Goal: Find specific page/section: Find specific page/section

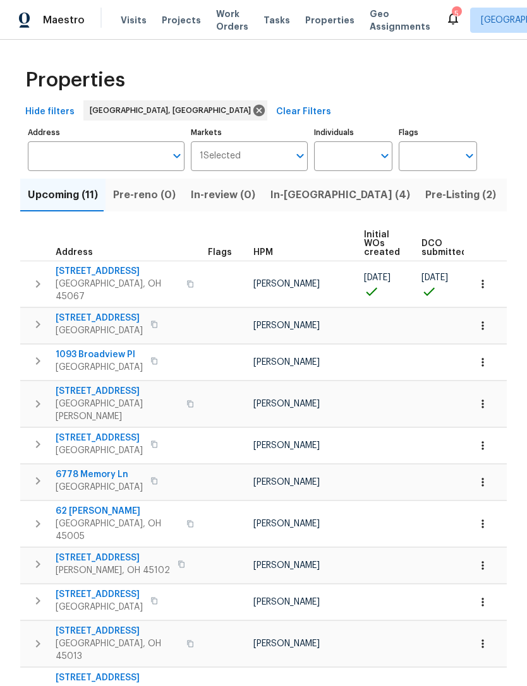
click at [425, 193] on span "Pre-Listing (2)" at bounding box center [460, 195] width 71 height 18
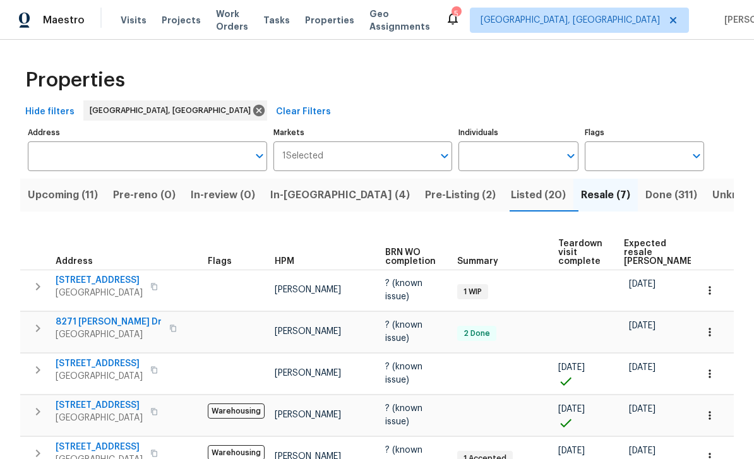
click at [526, 191] on span "Unknown (0)" at bounding box center [744, 195] width 65 height 18
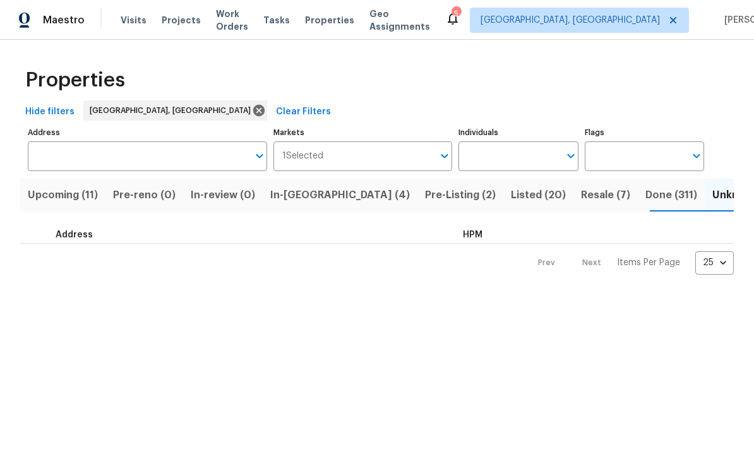
click at [526, 194] on span "Done (311)" at bounding box center [671, 195] width 52 height 18
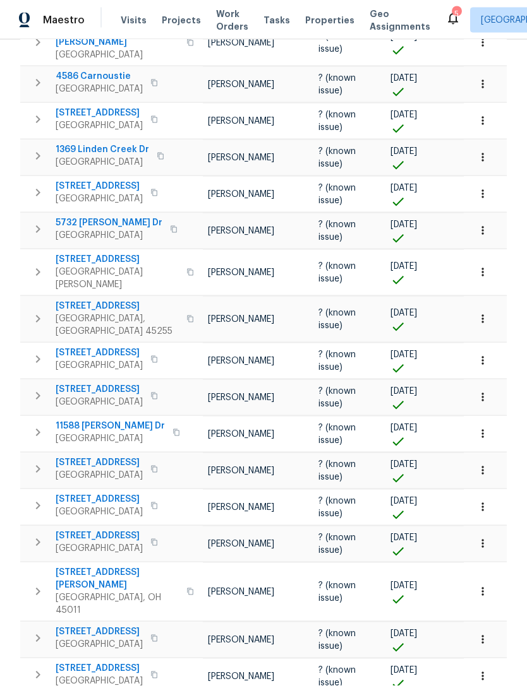
scroll to position [40, 0]
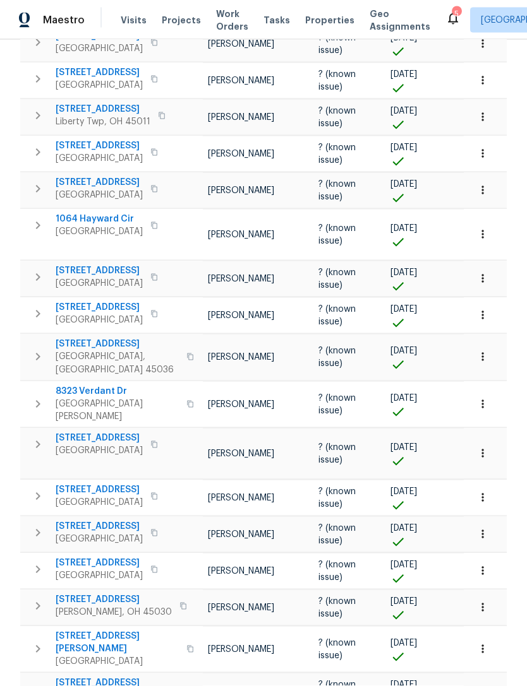
scroll to position [40, 0]
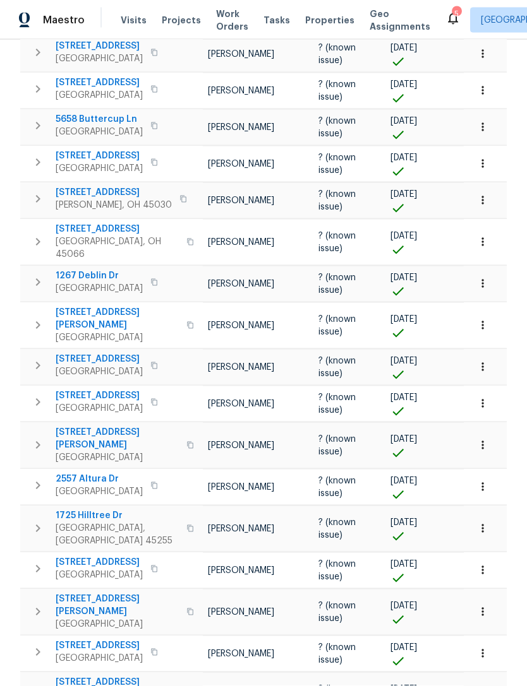
scroll to position [40, 0]
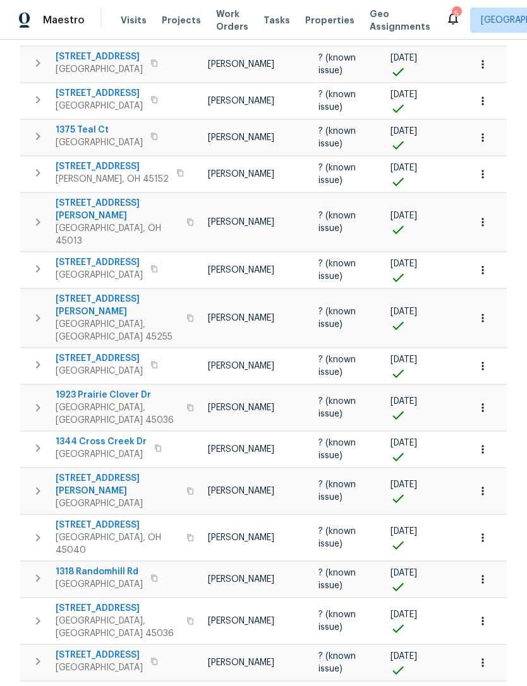
scroll to position [40, 0]
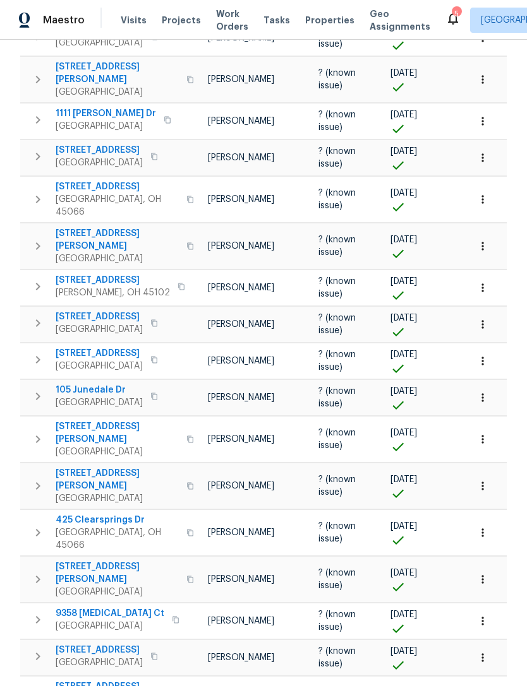
scroll to position [40, 0]
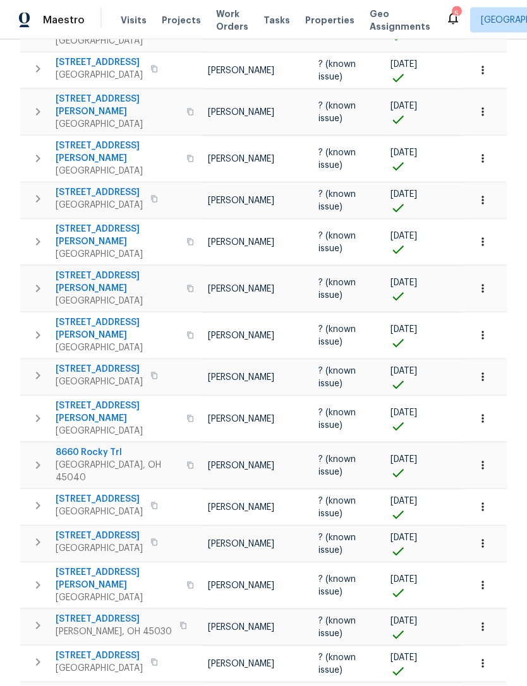
scroll to position [40, 0]
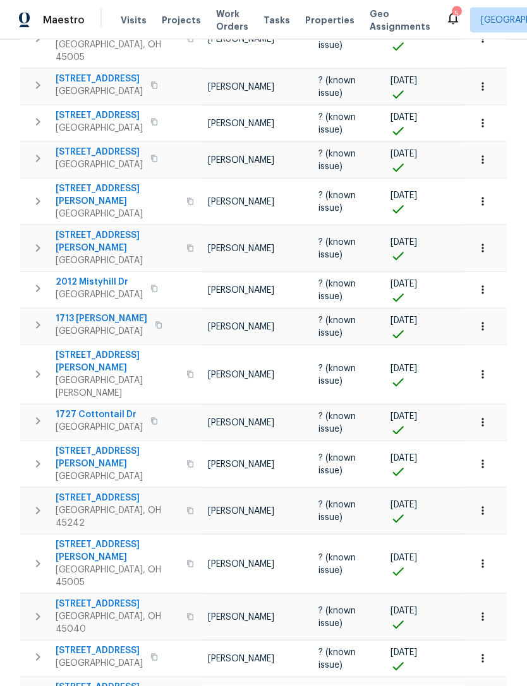
scroll to position [40, 0]
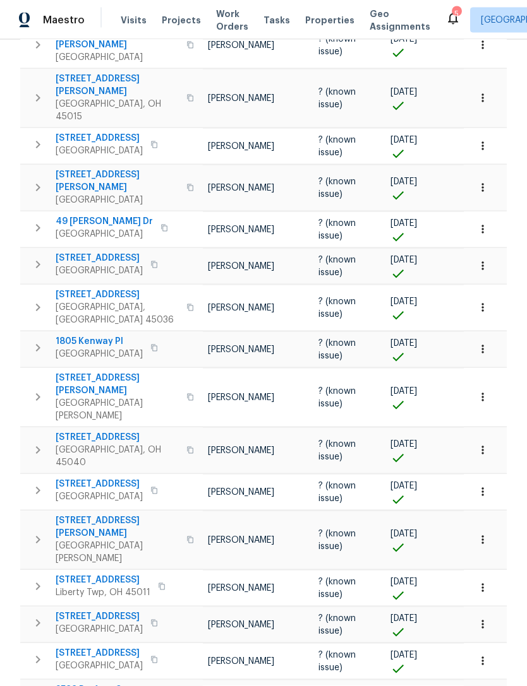
scroll to position [40, 0]
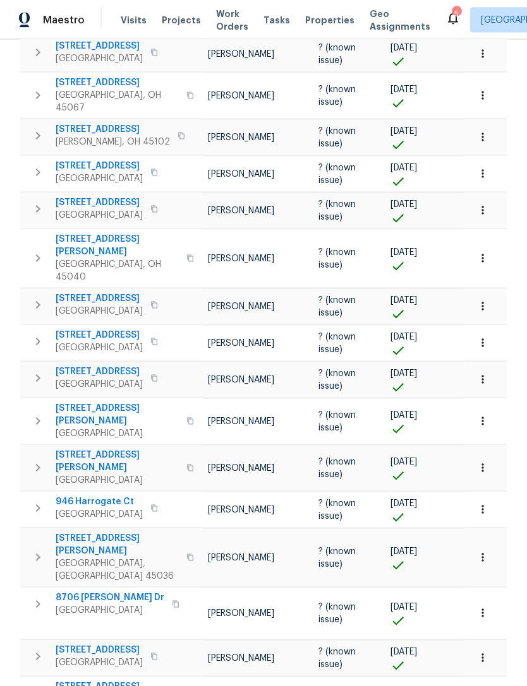
scroll to position [40, 0]
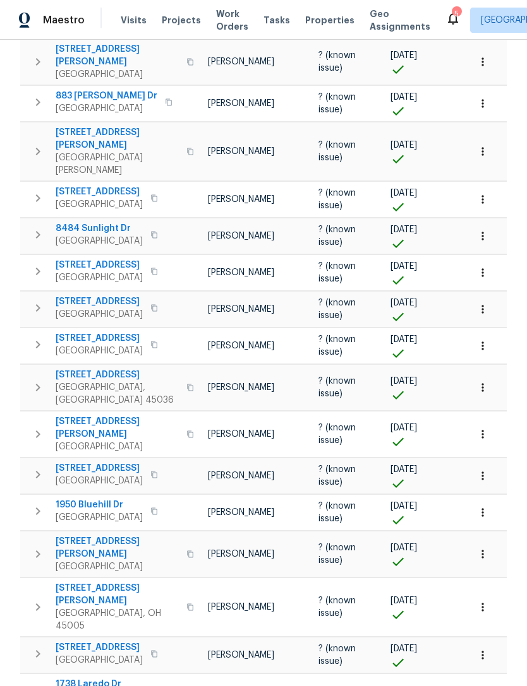
scroll to position [40, 0]
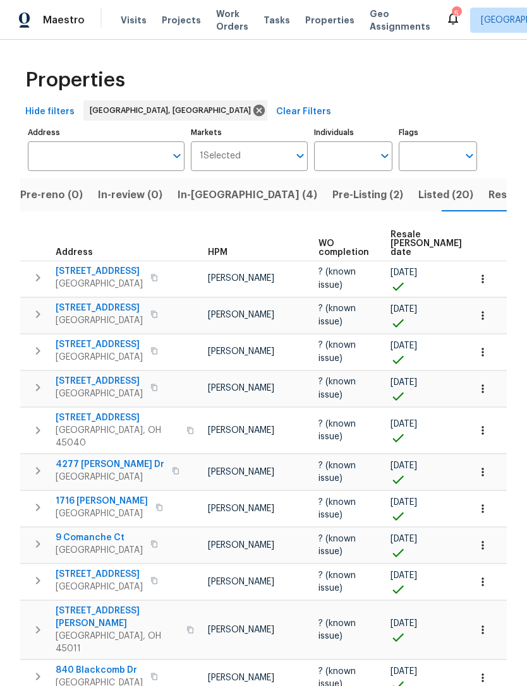
click at [179, 23] on span "Projects" at bounding box center [181, 20] width 39 height 13
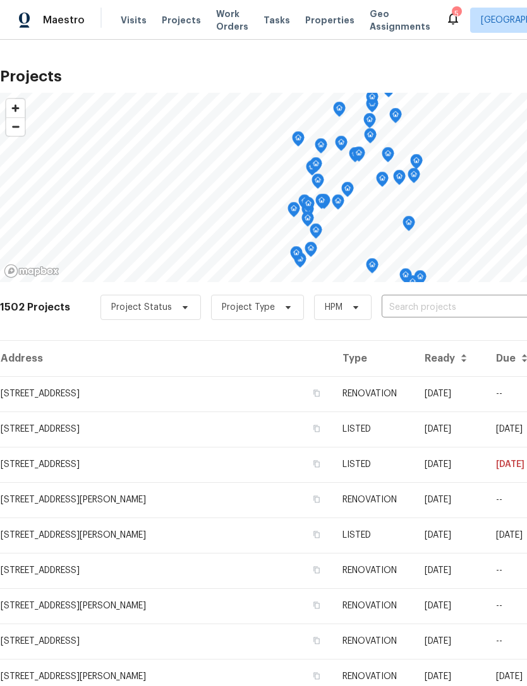
click at [141, 396] on td "[STREET_ADDRESS]" at bounding box center [166, 393] width 332 height 35
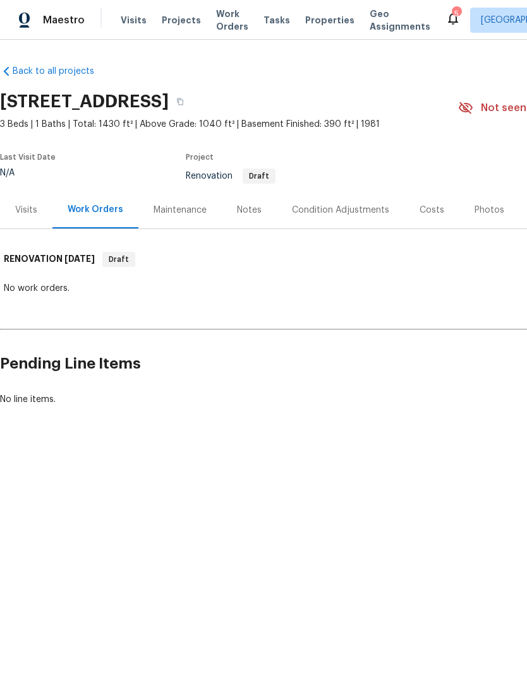
click at [27, 215] on div "Visits" at bounding box center [26, 210] width 22 height 13
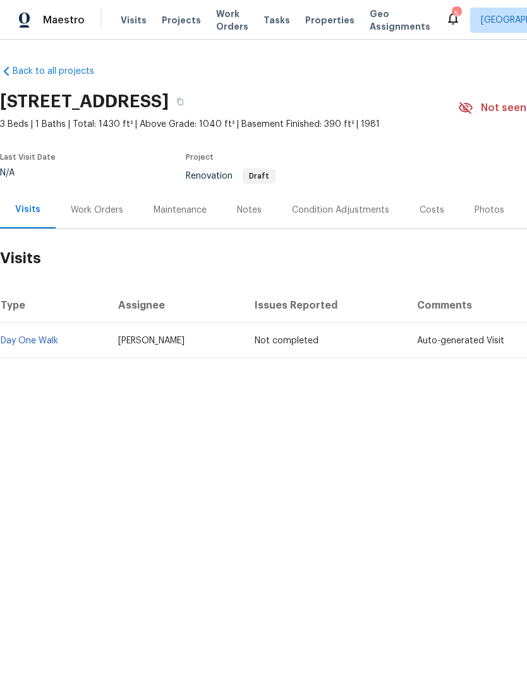
click at [173, 25] on span "Projects" at bounding box center [181, 20] width 39 height 13
